Goal: Register for event/course

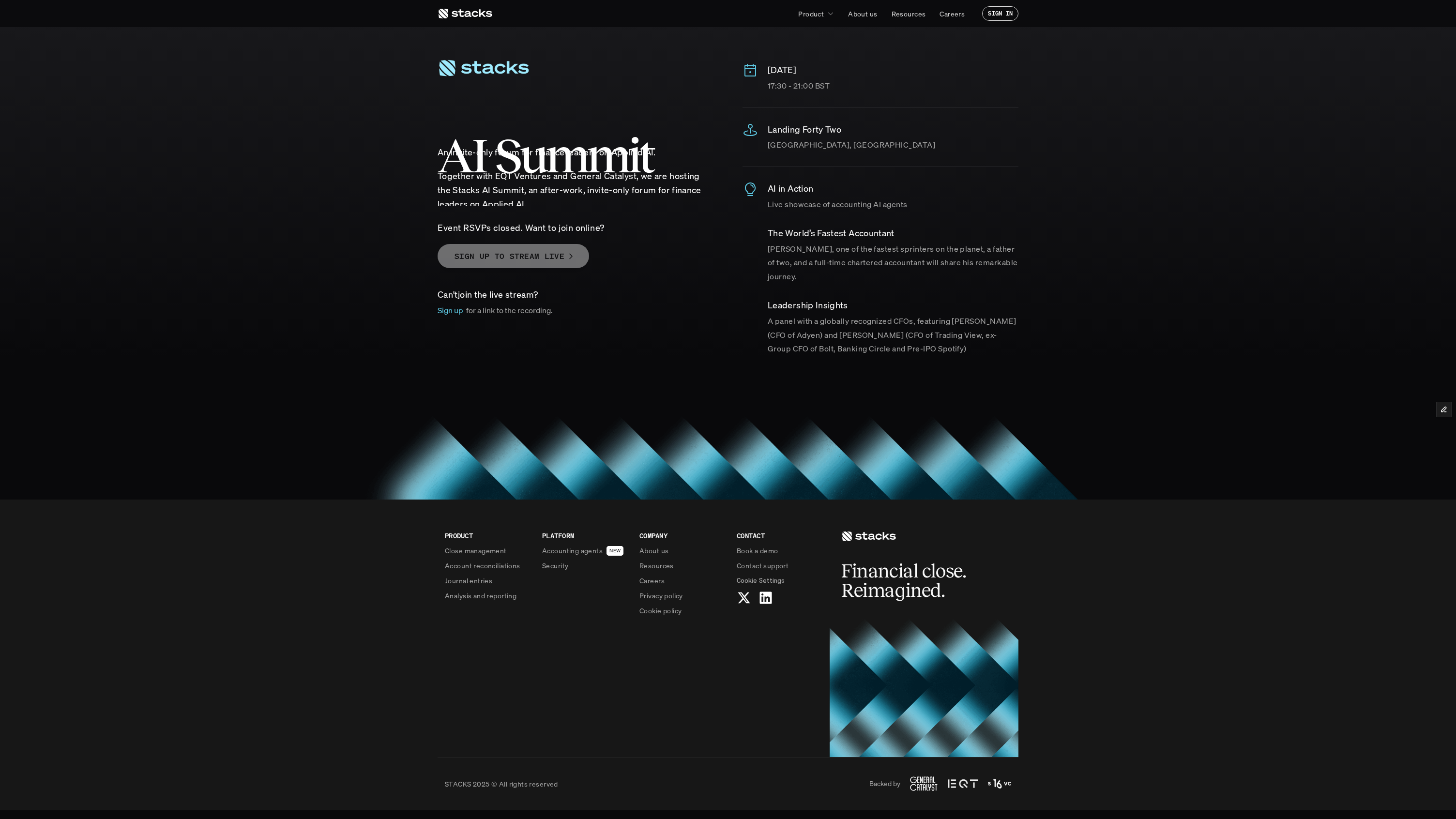
click at [527, 255] on p "SIGN UP TO STREAM LIVE" at bounding box center [509, 256] width 110 height 14
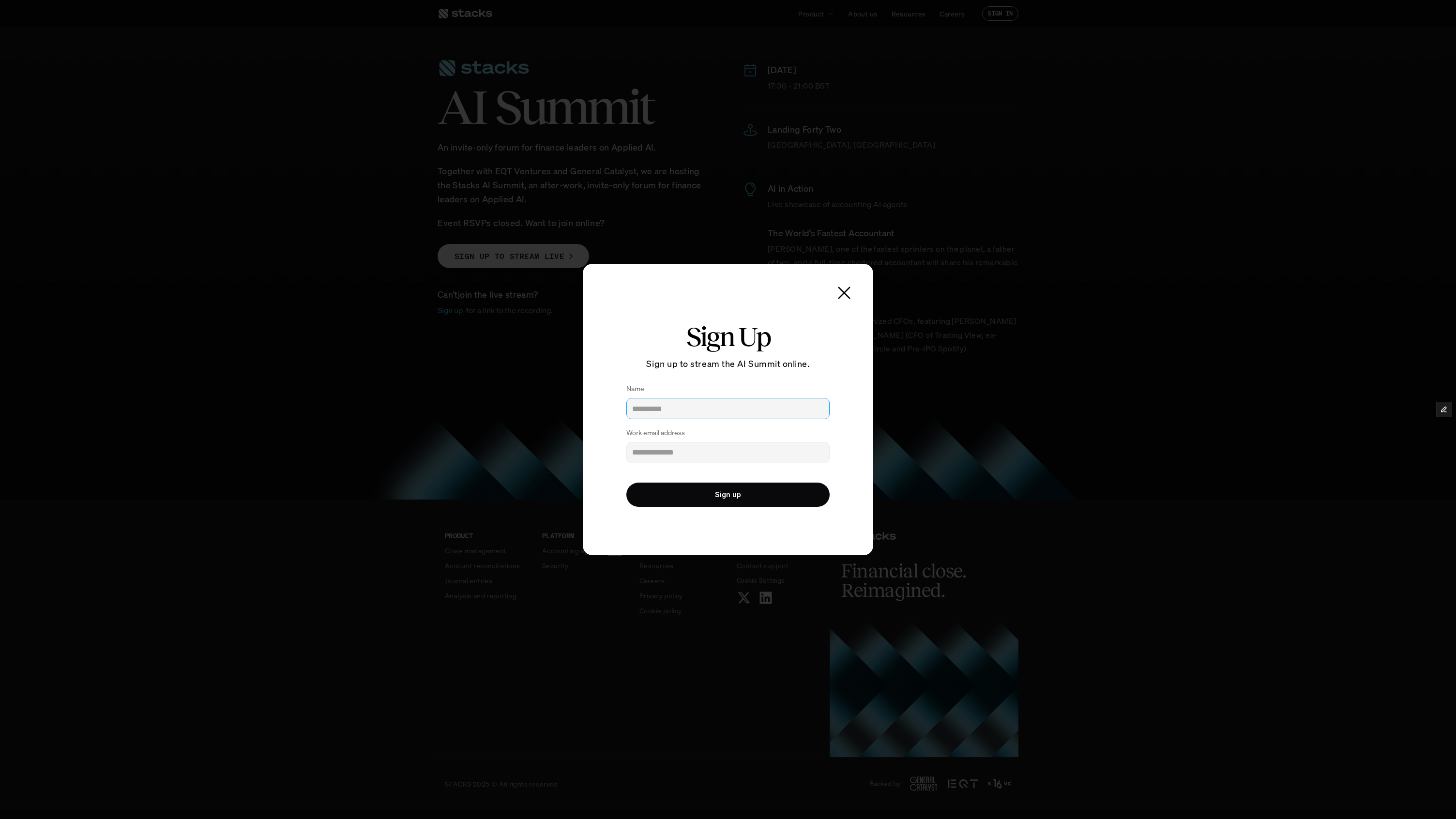
click at [659, 400] on input "Name" at bounding box center [728, 408] width 203 height 21
type input "**********"
click at [708, 483] on button "Sign up" at bounding box center [728, 494] width 203 height 24
